Goal: Task Accomplishment & Management: Manage account settings

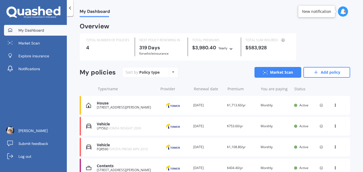
click at [334, 126] on icon at bounding box center [336, 124] width 4 height 3
click at [325, 85] on div "Type/name Provider Renewal date Premium You are paying Status" at bounding box center [215, 89] width 271 height 14
click at [344, 12] on icon at bounding box center [343, 12] width 6 height 6
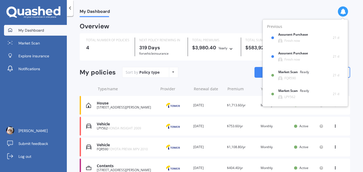
click at [314, 13] on div "My Dashboard" at bounding box center [215, 8] width 296 height 17
